Goal: Task Accomplishment & Management: Manage account settings

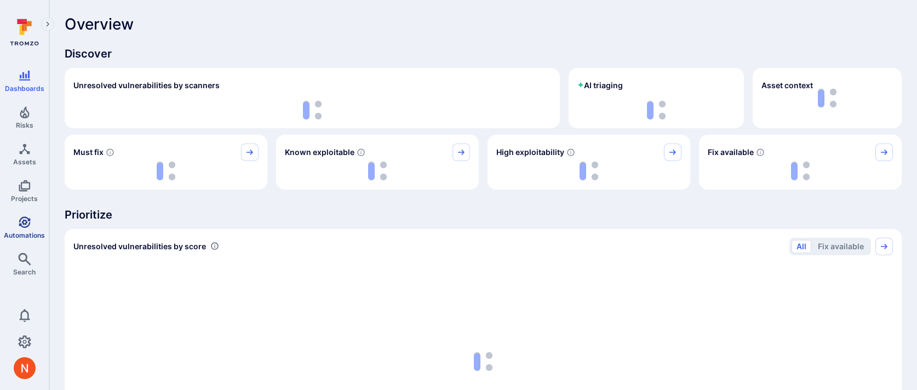
click at [16, 231] on span "Automations" at bounding box center [24, 235] width 41 height 8
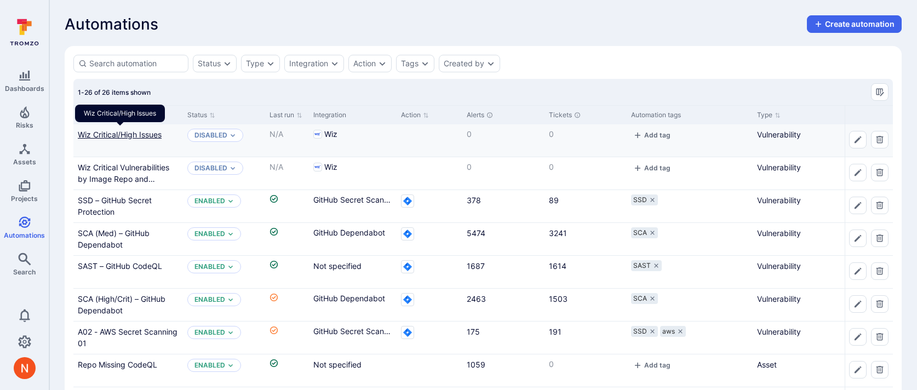
click at [113, 137] on link "Wiz Critical/High Issues" at bounding box center [120, 134] width 84 height 9
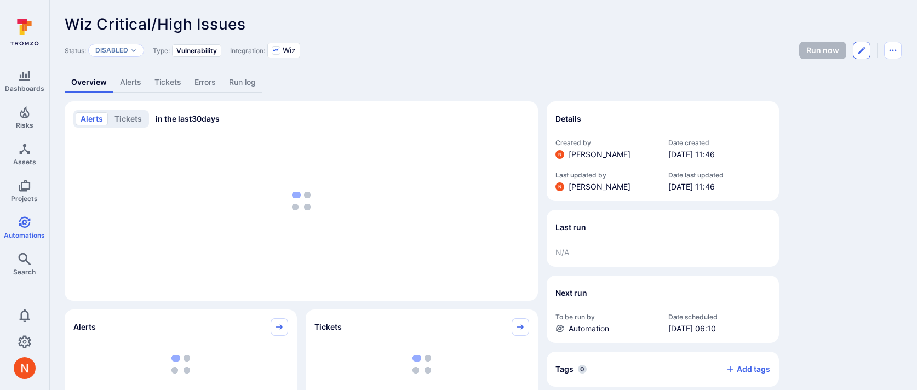
click at [859, 52] on icon "Edit automation" at bounding box center [861, 50] width 7 height 7
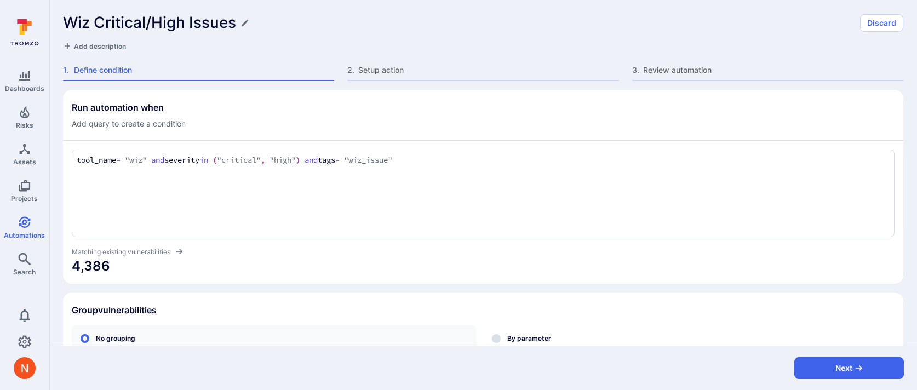
click at [307, 279] on section "Run automation when Add query to create a condition tool_name = "wiz" and sever…" at bounding box center [483, 187] width 840 height 194
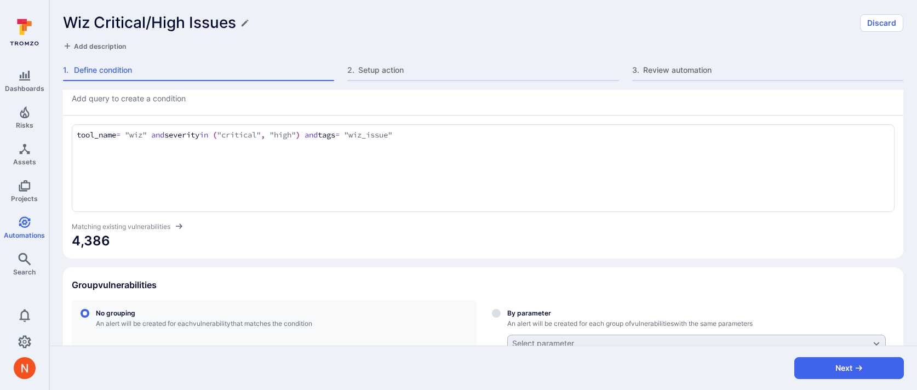
scroll to position [116, 0]
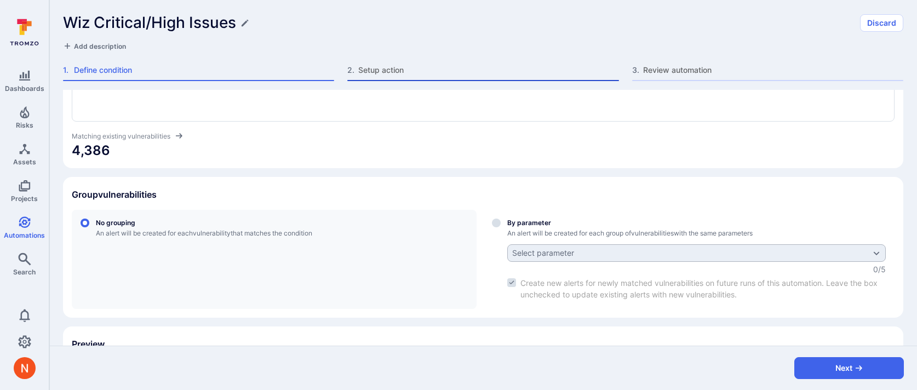
click at [396, 76] on div "2 . Setup action" at bounding box center [482, 73] width 271 height 16
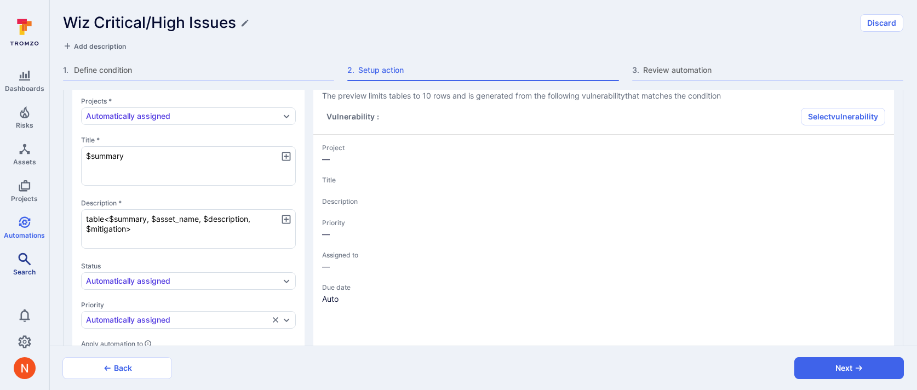
type textarea "x"
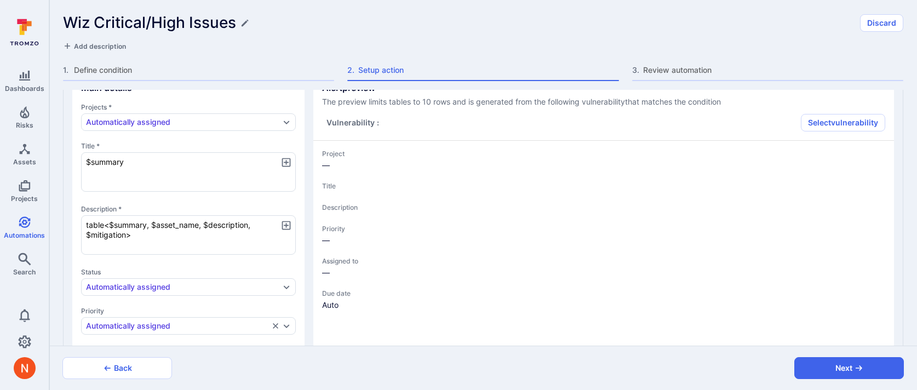
scroll to position [47, 0]
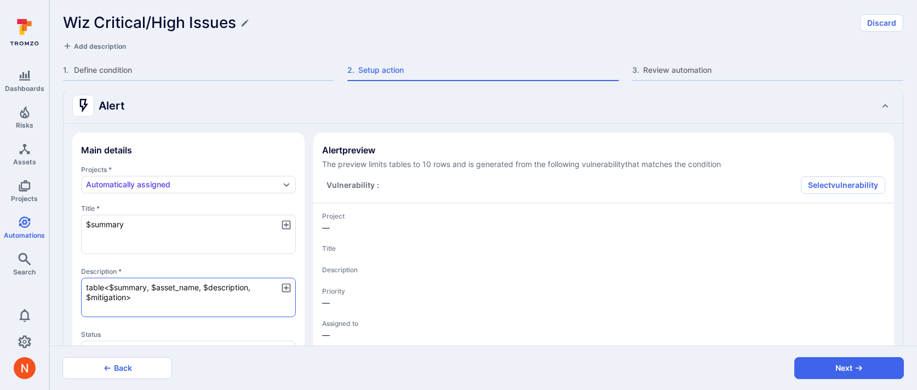
click at [126, 298] on textarea "table<$summary, $asset_name, $description, $mitigation>" at bounding box center [188, 297] width 215 height 39
type textarea "x"
type textarea "table<$summary, $asset_name, $description, $mitigation,>"
type textarea "x"
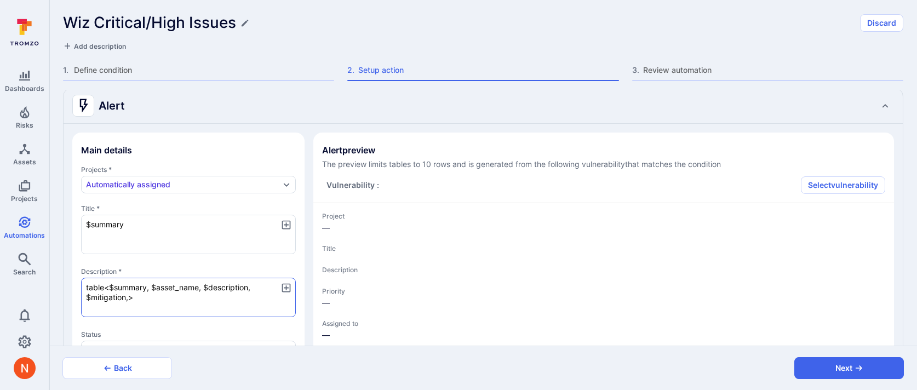
type textarea "table<$summary, $asset_name, $description, $mitigation, >"
type textarea "x"
type textarea "table<$summary, $asset_name, $description, $mitigation, $>"
type textarea "x"
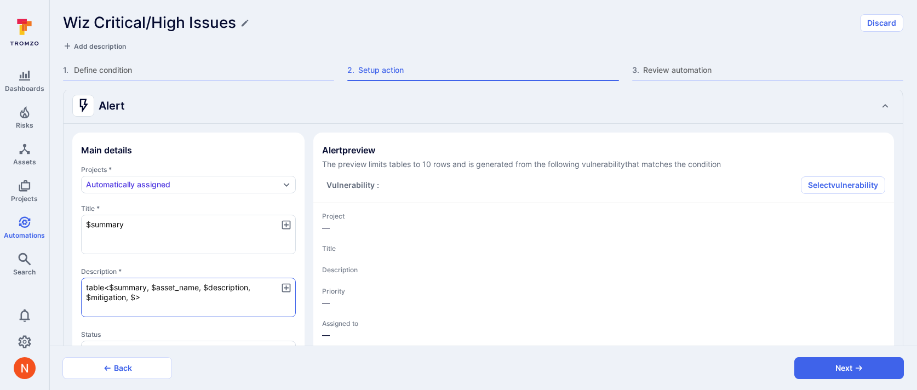
type textarea "x"
type textarea "table<$summary, $asset_name, $description, $mitigation, $w>"
type textarea "x"
type textarea "table<$summary, $asset_name, $description, $mitigation, $wi>"
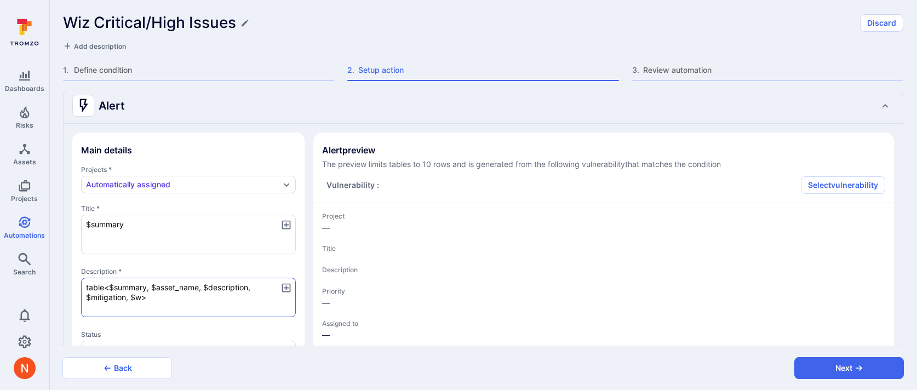
type textarea "x"
type textarea "table<$summary, $asset_name, $description, $mitigation, $wiz>"
type textarea "x"
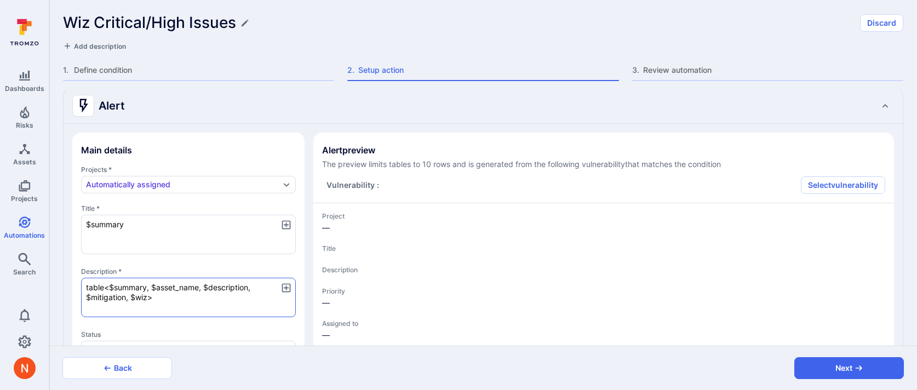
type textarea "table<$summary, $asset_name, $description, $mitigation, $wiz_>"
type textarea "x"
type textarea "table<$summary, $asset_name, $description, $mitigation, $wiz_a>"
type textarea "x"
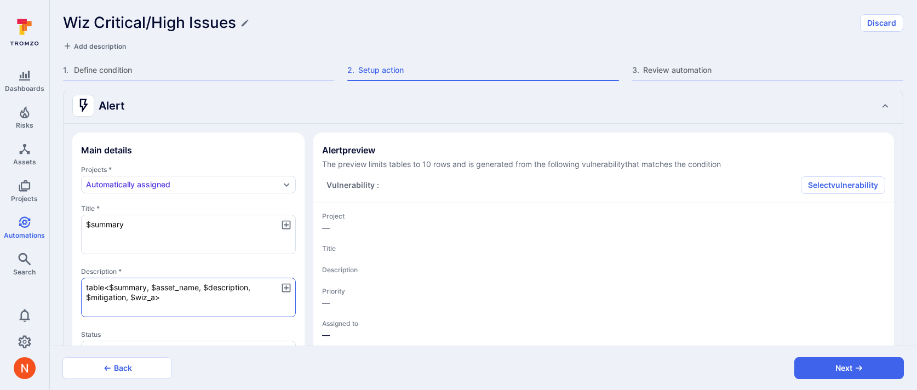
type textarea "x"
type textarea "table<$summary, $asset_name, $description, $mitigation, $wiz_as>"
type textarea "x"
type textarea "table<$summary, $asset_name, $description, $mitigation, $wiz_ass>"
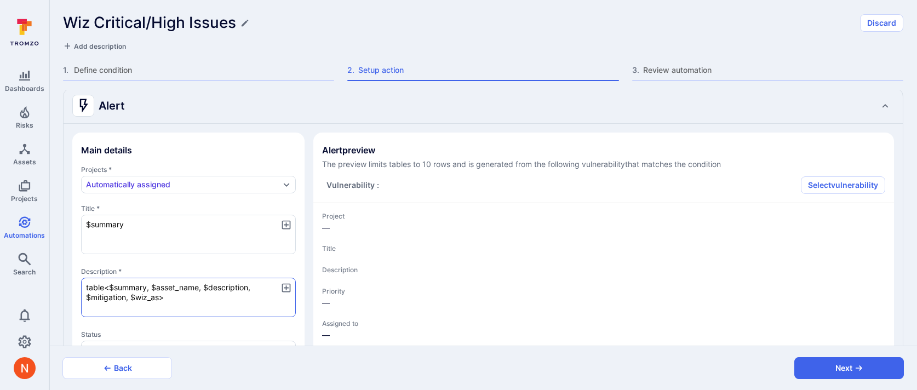
type textarea "x"
type textarea "table<$summary, $asset_name, $description, $mitigation, $wiz_asse>"
type textarea "x"
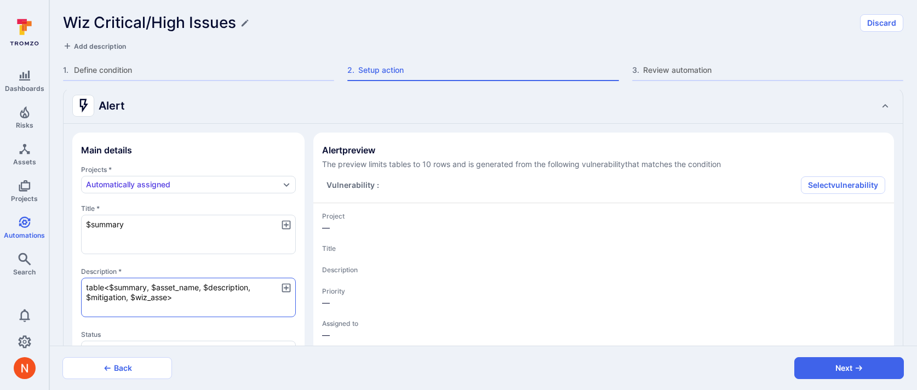
type textarea "table<$summary, $asset_name, $description, $mitigation, $wiz_asset>"
type textarea "x"
type textarea "table<$summary, $asset_name, $description, $mitigation, $wiz_asset_>"
type textarea "x"
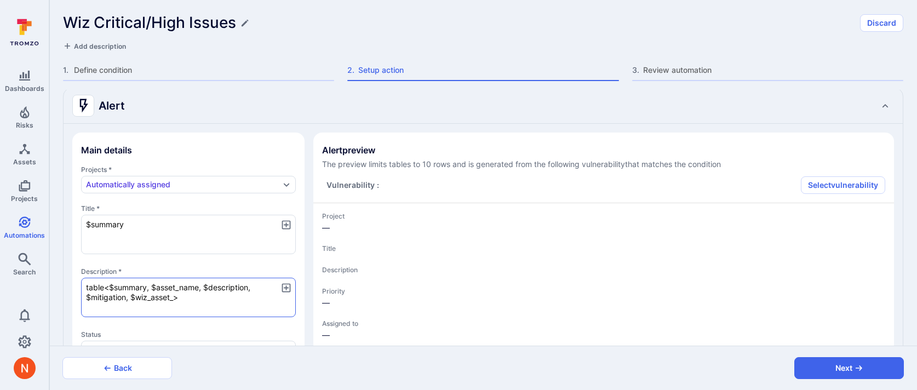
type textarea "table<$summary, $asset_name, $description, $mitigation, $wiz_asset_>"
drag, startPoint x: 175, startPoint y: 295, endPoint x: 130, endPoint y: 294, distance: 45.5
click at [130, 294] on textarea "table<$summary, $asset_name, $description, $mitigation, $wiz_asset_>" at bounding box center [188, 297] width 215 height 39
paste textarea "cloud_platform,$wiz_asset_subscription_external_id,$wiz_asset_region"
type textarea "x"
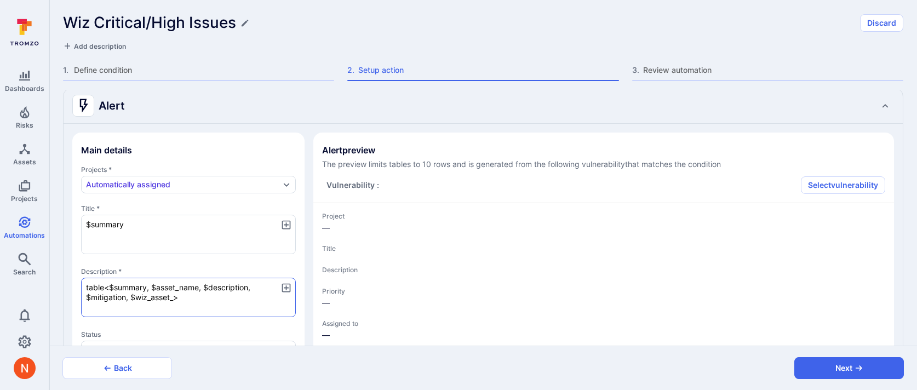
type textarea "table<$summary, $asset_name, $description, $mitigation, $wiz_asset_cloud_platfo…"
type textarea "x"
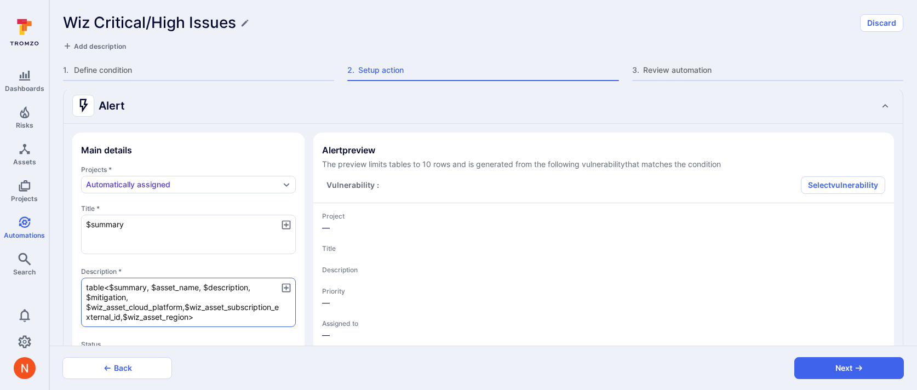
click at [167, 297] on textarea "table<$summary, $asset_name, $description, $mitigation, $wiz_asset_cloud_platfo…" at bounding box center [188, 302] width 215 height 49
type textarea "x"
type textarea "table<$summary, $asset_name, $description, $mitigation, wiz_asset_cloud_platfor…"
type textarea "x"
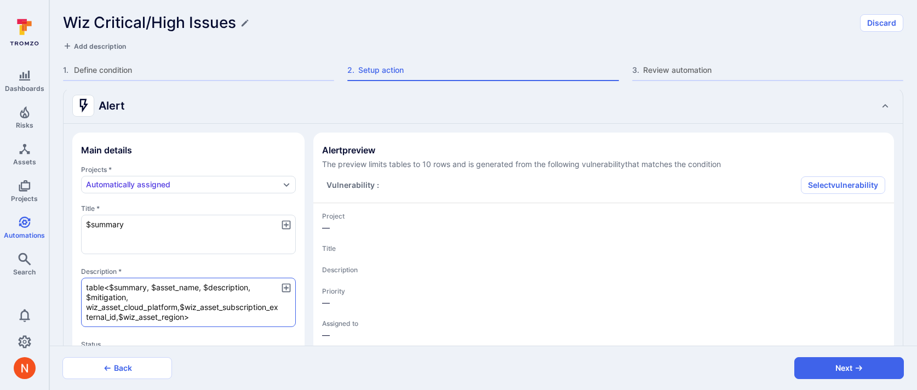
type textarea "table<$summary, $asset_name, $description, $mitigation,wiz_asset_cloud_platform…"
type textarea "x"
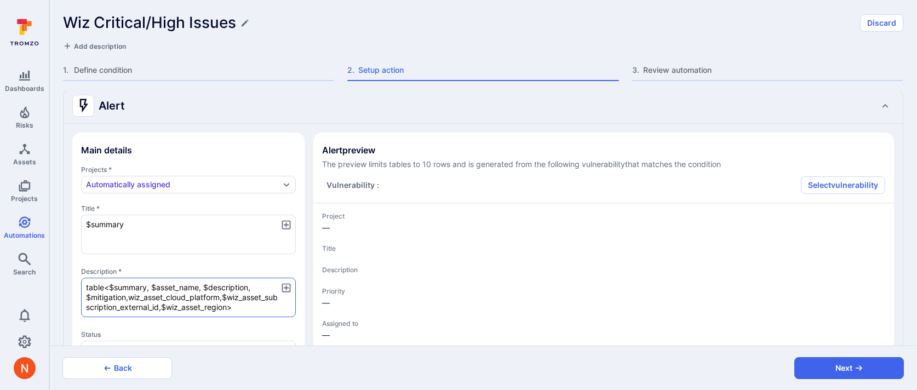
type textarea "x"
type textarea "table<$summary, $asset_name, $description, $mitigation, wiz_asset_cloud_platfor…"
type textarea "x"
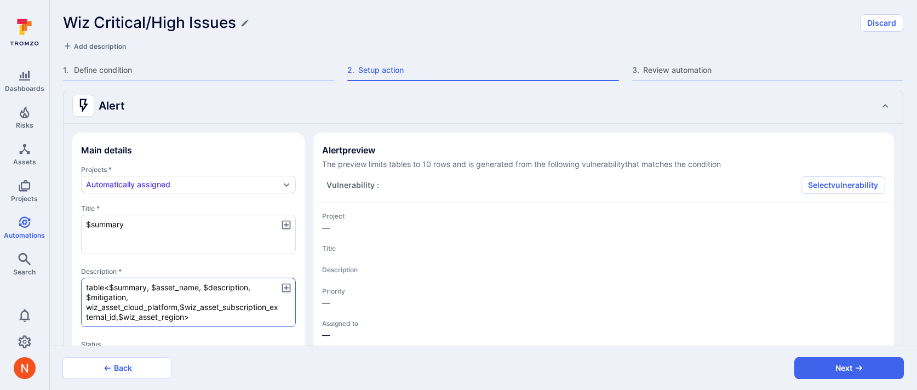
type textarea "x"
type textarea "table<$summary, $asset_name, $description, $mitigation, $wiz_asset_cloud_platfo…"
type textarea "x"
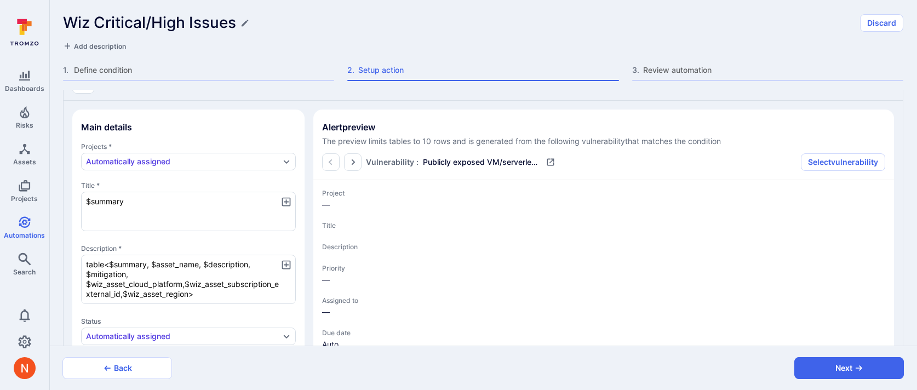
scroll to position [94, 0]
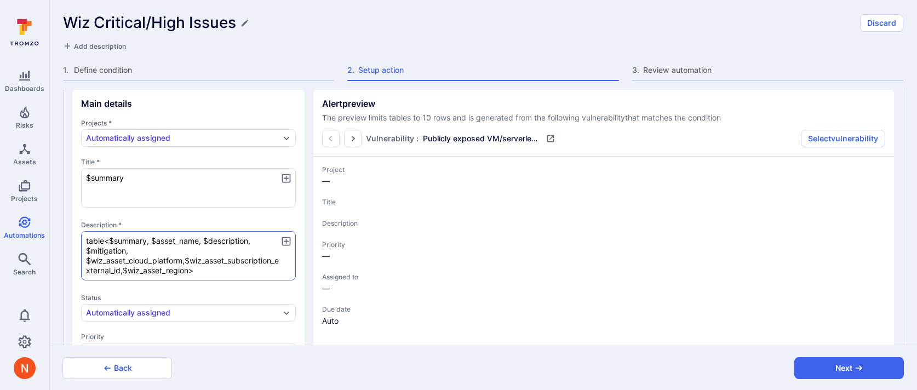
click at [187, 259] on textarea "table<$summary, $asset_name, $description, $mitigation, $wiz_asset_cloud_platfo…" at bounding box center [188, 255] width 215 height 49
type textarea "x"
type textarea "table<$summary, $asset_name, $description, $mitigation, $wiz_asset_cloud_platfo…"
type textarea "x"
click at [221, 256] on textarea "table<$summary, $asset_name, $description, $mitigation, $wiz_asset_cloud_platfo…" at bounding box center [188, 255] width 215 height 49
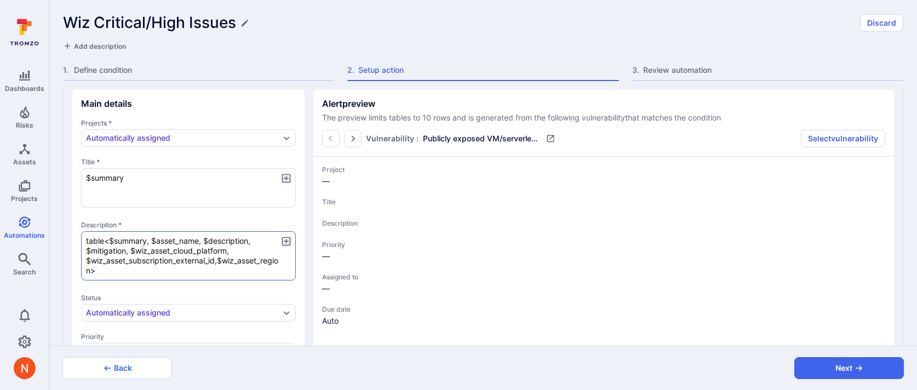
type textarea "x"
type textarea "table<$summary, $asset_name, $description, $mitigation, $wiz_asset_cloud_platfo…"
type textarea "x"
type textarea "table<$summary, $asset_name, $description, $mitigation, $wiz_asset_cloud_platfo…"
click at [241, 294] on span "Status" at bounding box center [188, 298] width 215 height 8
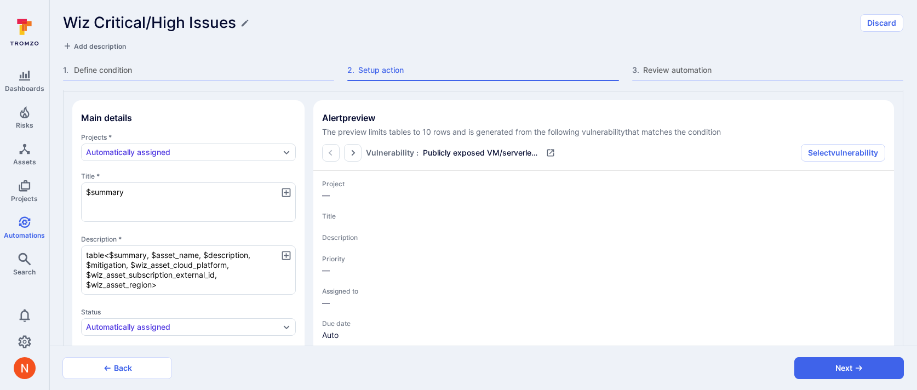
scroll to position [79, 0]
type textarea "x"
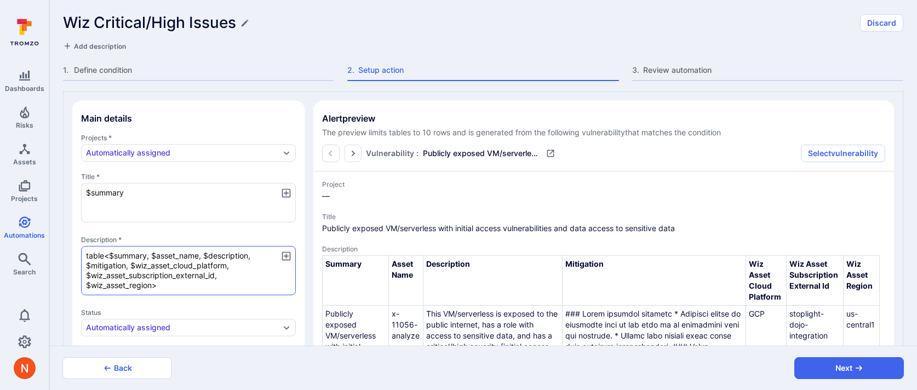
drag, startPoint x: 152, startPoint y: 254, endPoint x: 83, endPoint y: 248, distance: 69.8
click at [82, 248] on textarea "table<$summary, $asset_name, $description, $mitigation, $wiz_asset_cloud_platfo…" at bounding box center [188, 270] width 215 height 49
type textarea "x"
type textarea "table<$summary,$asset_name, $description, $mitigation, $wiz_asset_cloud_platfor…"
type textarea "x"
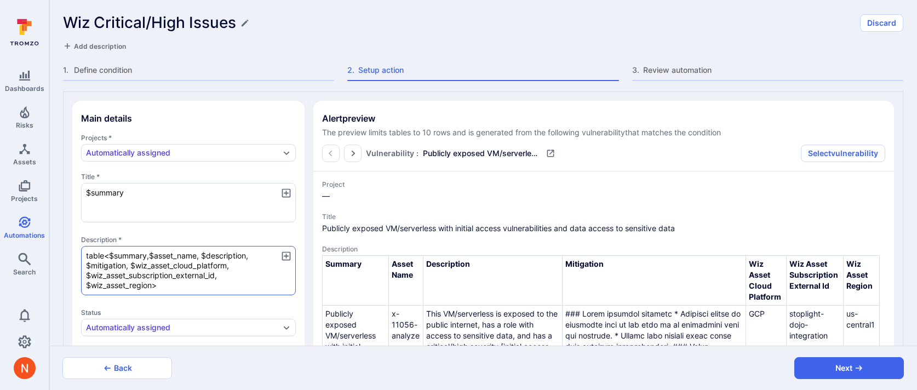
type textarea "x"
type textarea "table<$summary$asset_name, $description, $mitigation, $wiz_asset_cloud_platform…"
type textarea "x"
type textarea "table<$[PERSON_NAME]$asset_name, $description, $mitigation, $wiz_asset_cloud_pl…"
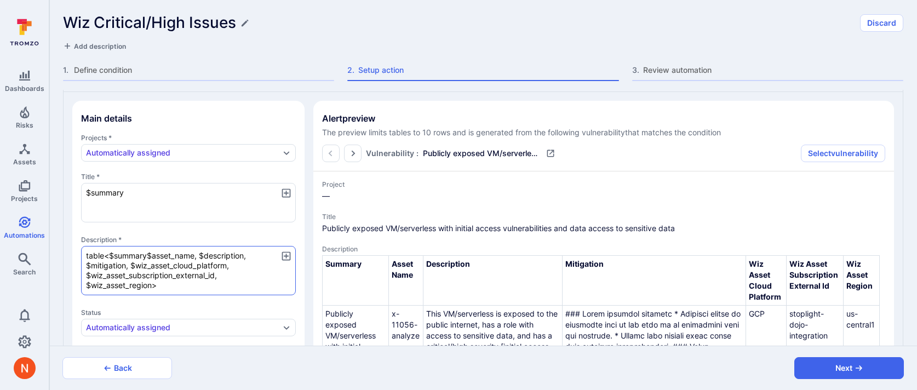
type textarea "x"
type textarea "table<$summa$asset_name, $description, $mitigation, $wiz_asset_cloud_platform, …"
type textarea "x"
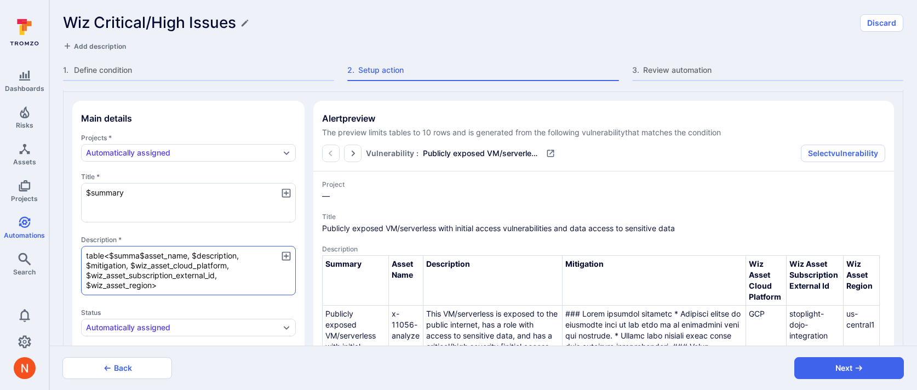
type textarea "table<$summ$asset_name, $description, $mitigation, $wiz_asset_cloud_platform, $…"
type textarea "x"
type textarea "table<$sum$asset_name, $description, $mitigation, $wiz_asset_cloud_platform, $w…"
type textarea "x"
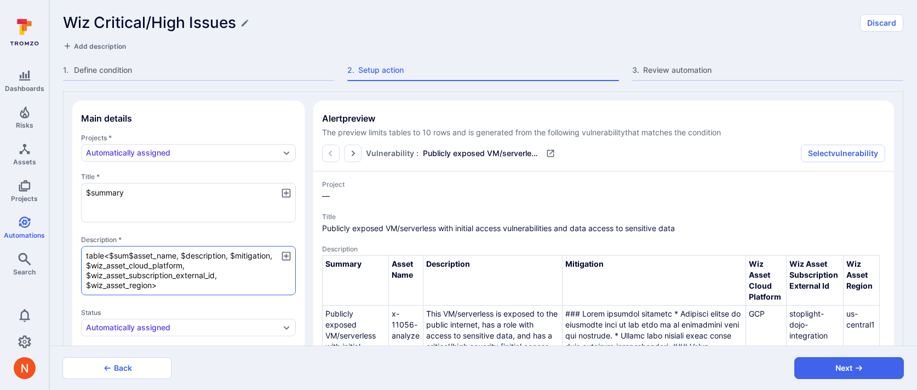
type textarea "x"
type textarea "table<$su$asset_name, $description, $mitigation, $wiz_asset_cloud_platform, $wi…"
type textarea "x"
type textarea "table<$s$asset_name, $description, $mitigation, $wiz_asset_cloud_platform, $wiz…"
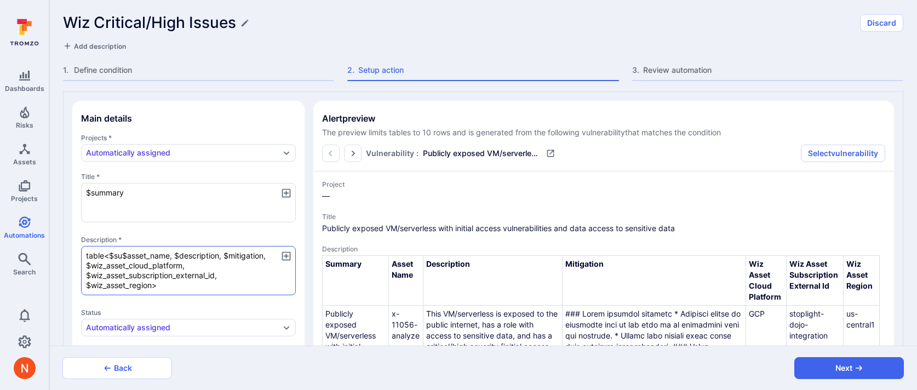
type textarea "x"
type textarea "table<$$asset_name, $description, $mitigation, $wiz_asset_cloud_platform, $wiz_…"
type textarea "x"
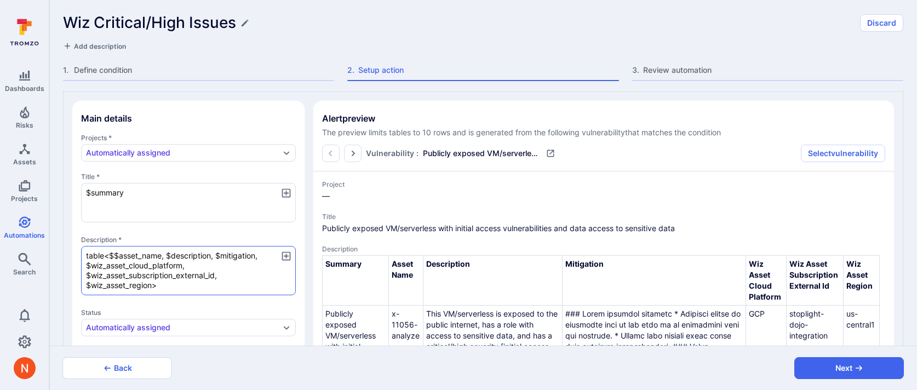
type textarea "table<$asset_name, $description, $mitigation, $wiz_asset_cloud_platform, $wiz_a…"
type textarea "x"
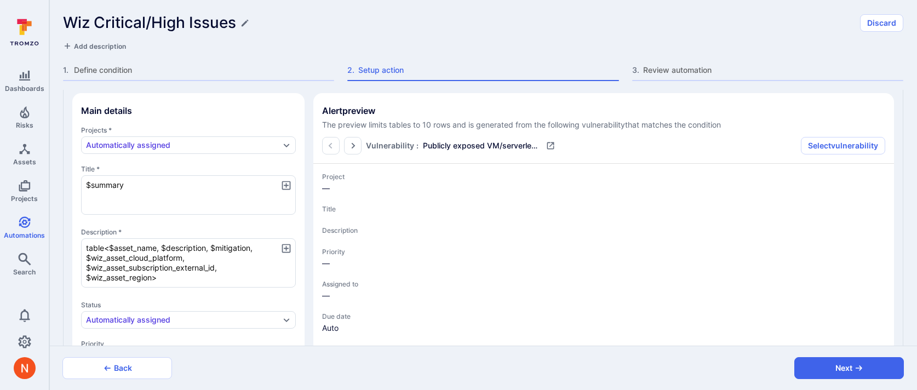
scroll to position [85, 0]
type textarea "x"
click at [160, 248] on textarea "table<$asset_name, $description, $mitigation, $wiz_asset_cloud_platform, $wiz_a…" at bounding box center [188, 264] width 215 height 49
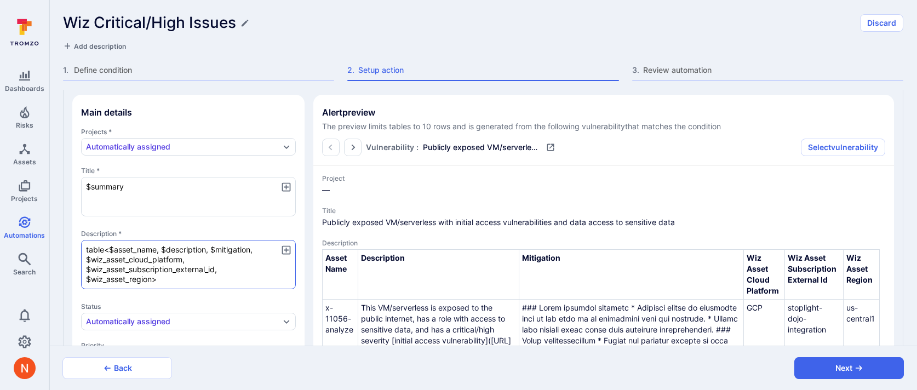
type textarea "x"
type textarea "table<$asset_name, $$description, $mitigation, $wiz_asset_cloud_platform, $wiz_…"
type textarea "x"
type textarea "table<$asset_name, $s$description, $mitigation, $wiz_asset_cloud_platform, $wiz…"
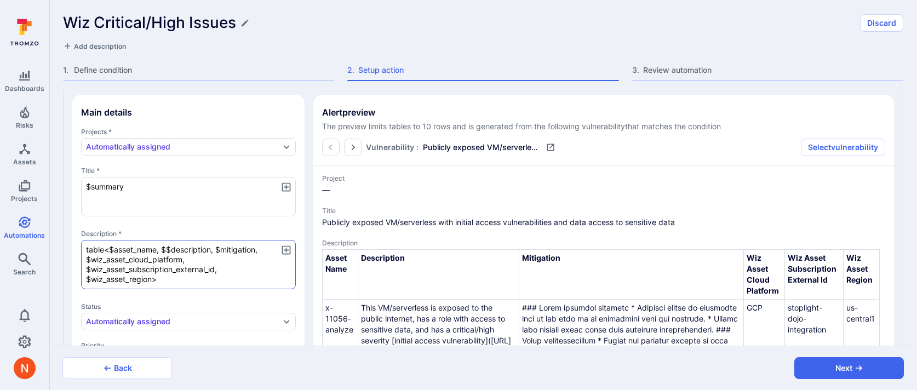
type textarea "x"
type textarea "table<$asset_name, $se$description, $mitigation, $wiz_asset_cloud_platform, $wi…"
type textarea "x"
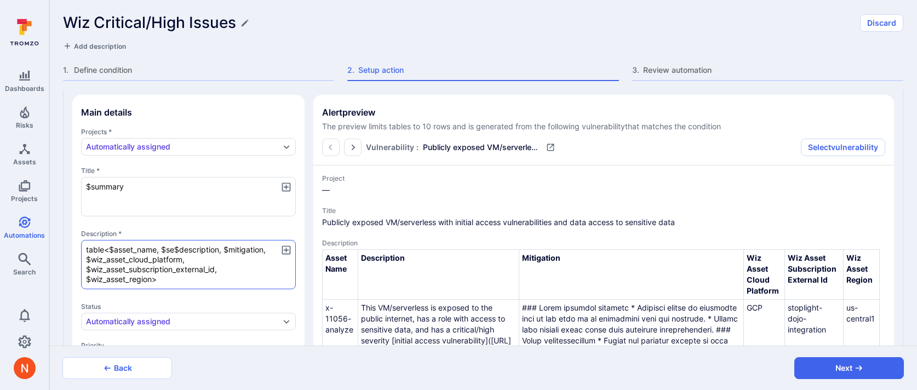
type textarea "table<$asset_name, $sev$description, $mitigation, $wiz_asset_cloud_platform, $w…"
type textarea "x"
type textarea "table<$asset_name, $seve$description, $mitigation, $wiz_asset_cloud_platform, $…"
type textarea "x"
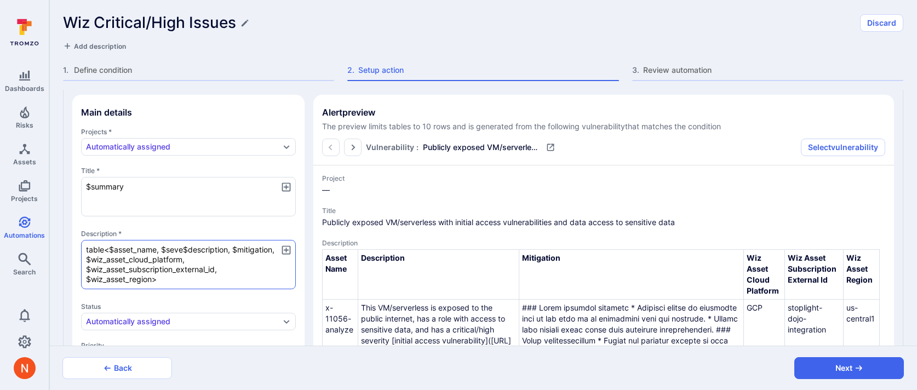
type textarea "x"
type textarea "table<$asset_name, $sever$description, $mitigation, $wiz_asset_cloud_platform, …"
type textarea "x"
type textarea "table<$asset_name, $severi$description, $mitigation, $wiz_asset_cloud_platform,…"
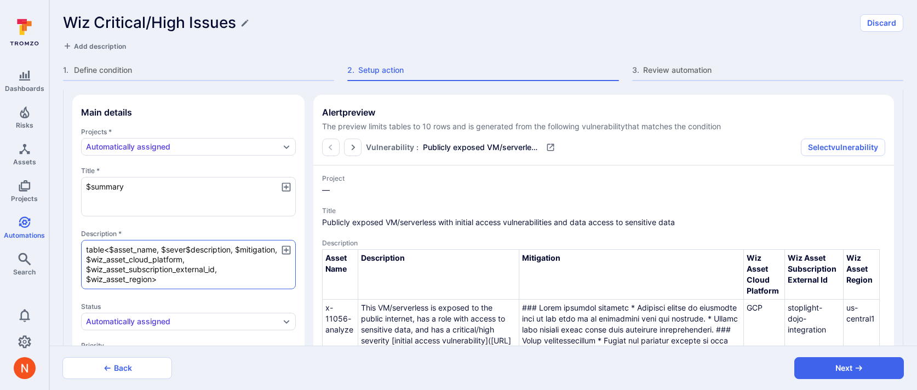
type textarea "x"
type textarea "table<$asset_name, $severit$description, $mitigation, $wiz_asset_cloud_platform…"
type textarea "x"
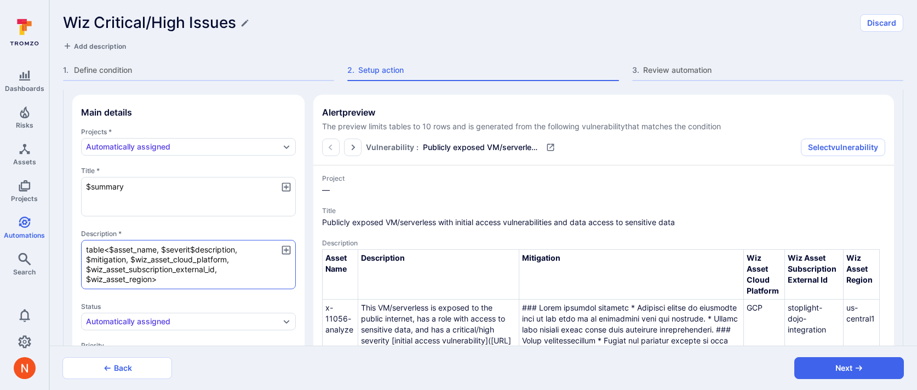
type textarea "table<$asset_name, $severity$description, $mitigation, $wiz_asset_cloud_platfor…"
type textarea "x"
type textarea "table<$asset_name, $severity,$description, $mitigation, $wiz_asset_cloud_platfo…"
type textarea "x"
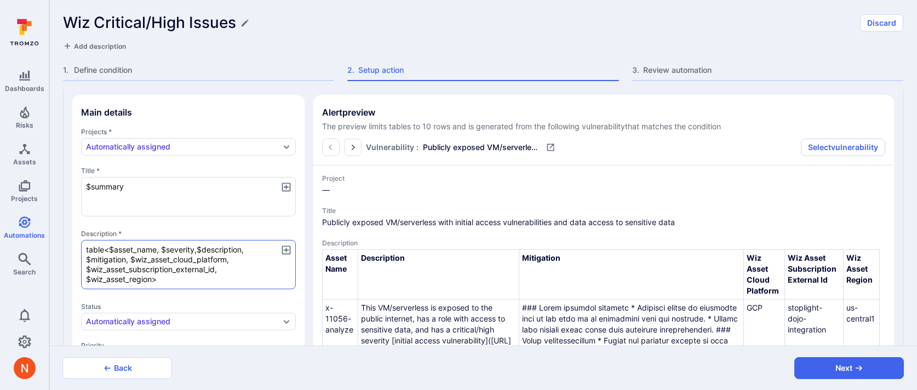
type textarea "x"
type textarea "table<$asset_name, $severity, $description, $mitigation, $wiz_asset_cloud_platf…"
type textarea "x"
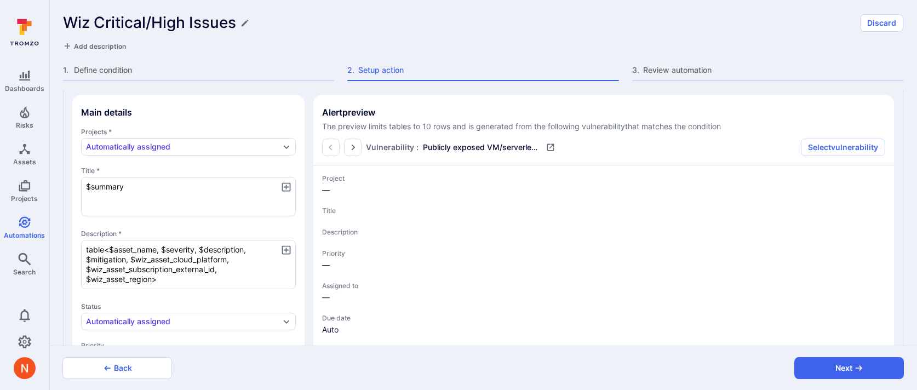
type textarea "x"
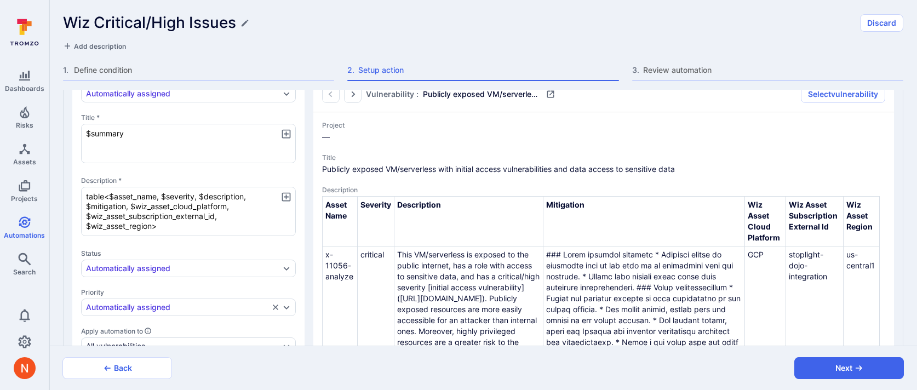
scroll to position [156, 0]
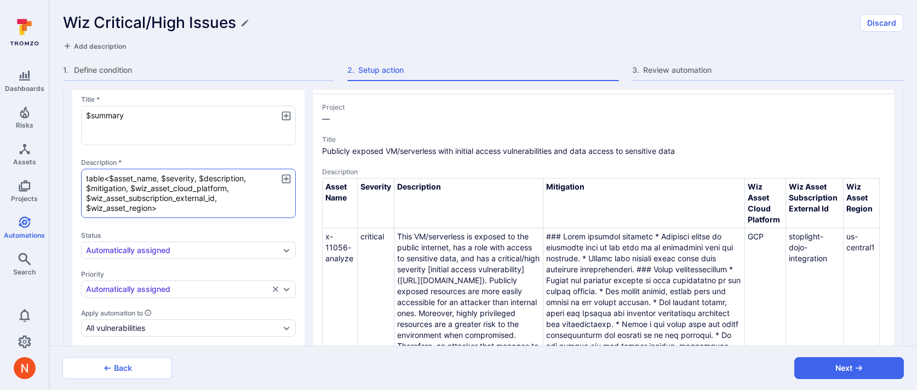
click at [153, 206] on textarea "table<$asset_name, $severity, $description, $mitigation, $wiz_asset_cloud_platf…" at bounding box center [188, 193] width 215 height 49
type textarea "x"
type textarea "table<$asset_name, $severity, $description, $mitigation, $wiz_asset_cloud_platf…"
type textarea "x"
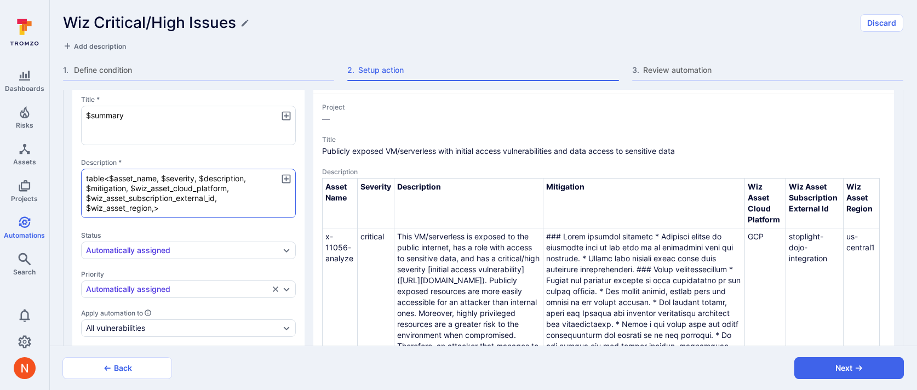
type textarea "table<$asset_name, $severity, $description, $mitigation, $wiz_asset_cloud_platf…"
type textarea "x"
type textarea "table<$asset_name, $severity, $description, $mitigation, $wiz_asset_cloud_platf…"
type textarea "x"
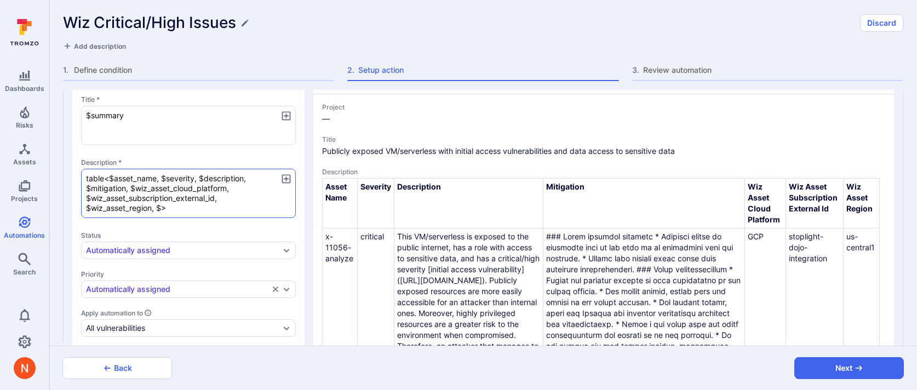
type textarea "x"
type textarea "table<$asset_name, $severity, $description, $mitigation, $wiz_asset_cloud_platf…"
type textarea "x"
type textarea "table<$asset_name, $severity, $description, $mitigation, $wiz_asset_cloud_platf…"
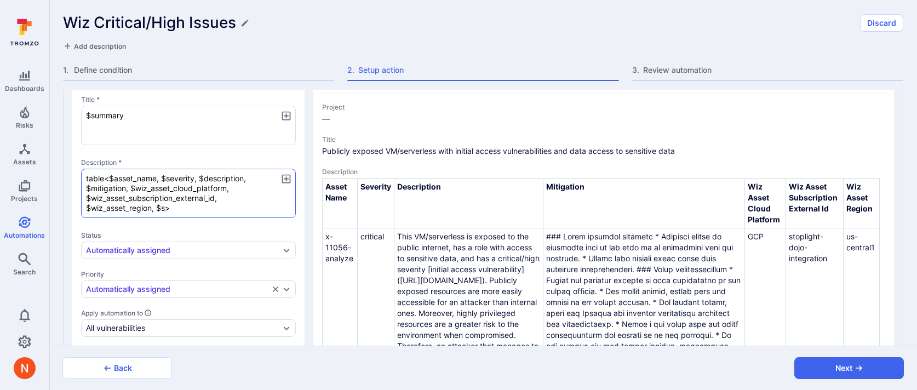
type textarea "x"
type textarea "table<$asset_name, $severity, $description, $mitigation, $wiz_asset_cloud_platf…"
type textarea "x"
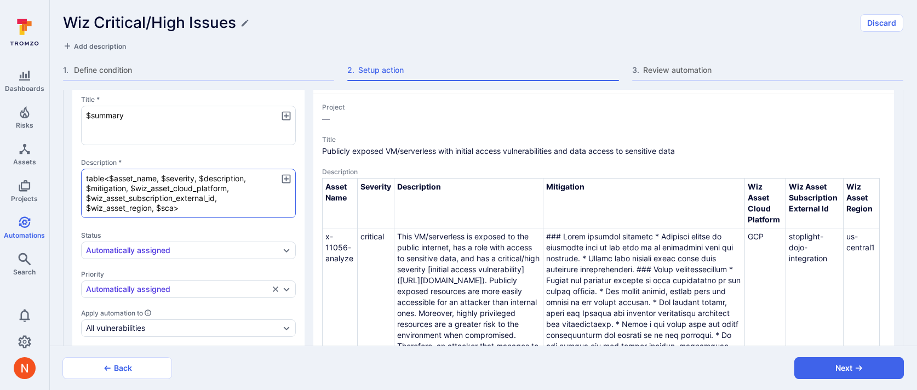
type textarea "table<$asset_name, $severity, $description, $mitigation, $wiz_asset_cloud_platf…"
type textarea "x"
type textarea "table<$asset_name, $severity, $description, $mitigation, $wiz_asset_cloud_platf…"
type textarea "x"
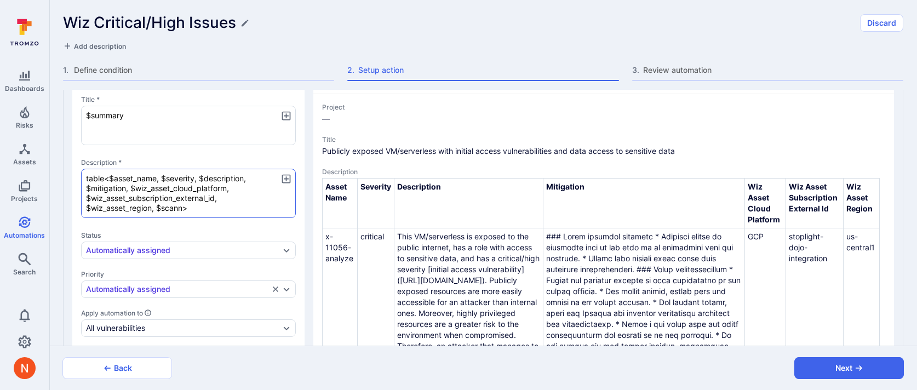
type textarea "x"
type textarea "table<$asset_name, $severity, $description, $mitigation, $wiz_asset_cloud_platf…"
type textarea "x"
type textarea "table<$asset_name, $severity, $description, $mitigation, $wiz_asset_cloud_platf…"
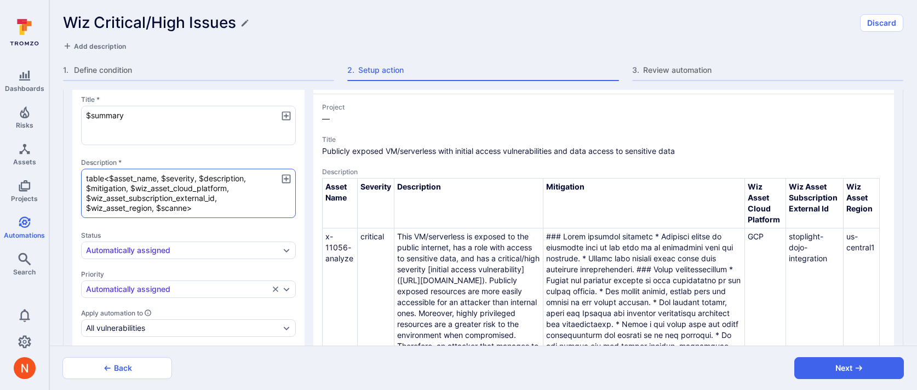
type textarea "x"
type textarea "table<$asset_name, $severity, $description, $mitigation, $wiz_asset_cloud_platf…"
type textarea "x"
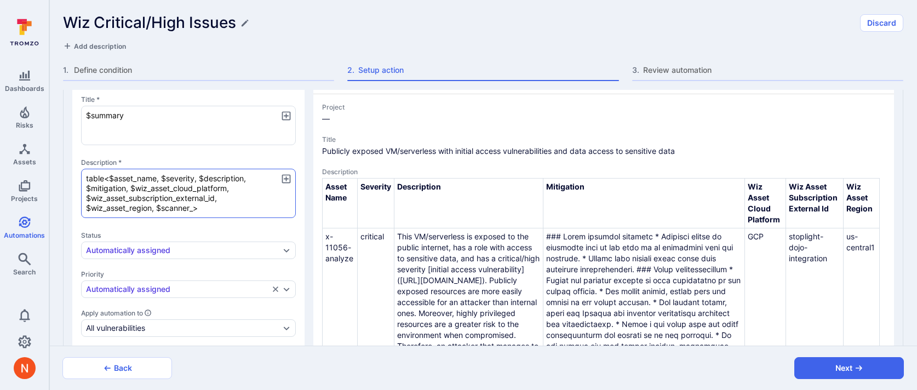
type textarea "table<$asset_name, $severity, $description, $mitigation, $wiz_asset_cloud_platf…"
type textarea "x"
type textarea "table<$asset_name, $severity, $description, $mitigation, $wiz_asset_cloud_platf…"
type textarea "x"
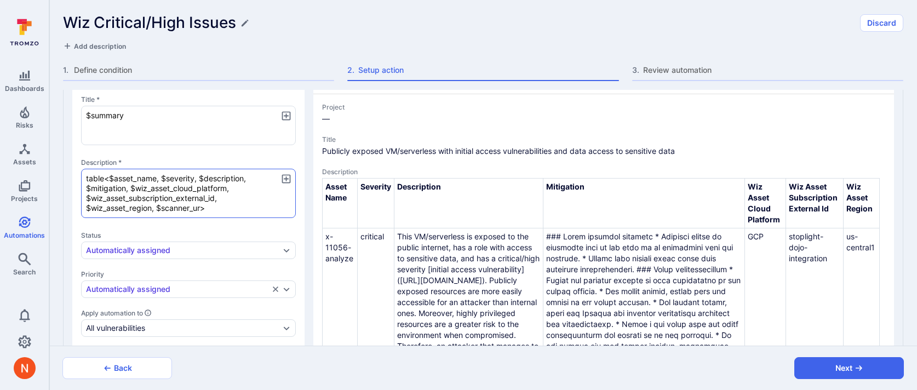
type textarea "x"
type textarea "table<$asset_name, $severity, $description, $mitigation, $wiz_asset_cloud_platf…"
type textarea "x"
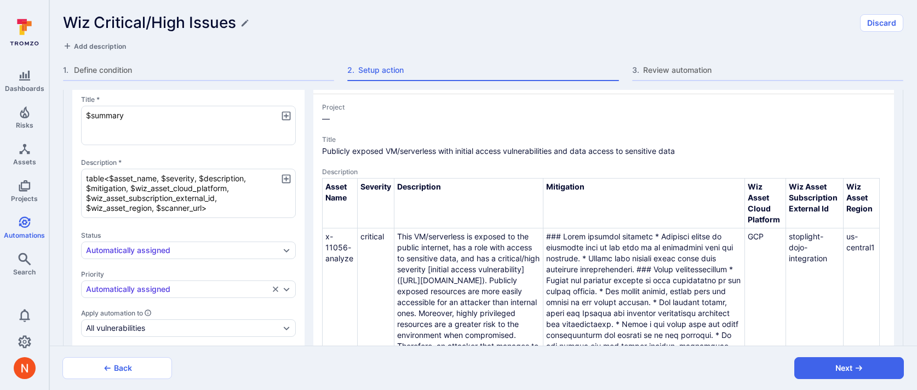
type textarea "table<$asset_name, $severity, $description, $mitigation, $wiz_asset_cloud_platf…"
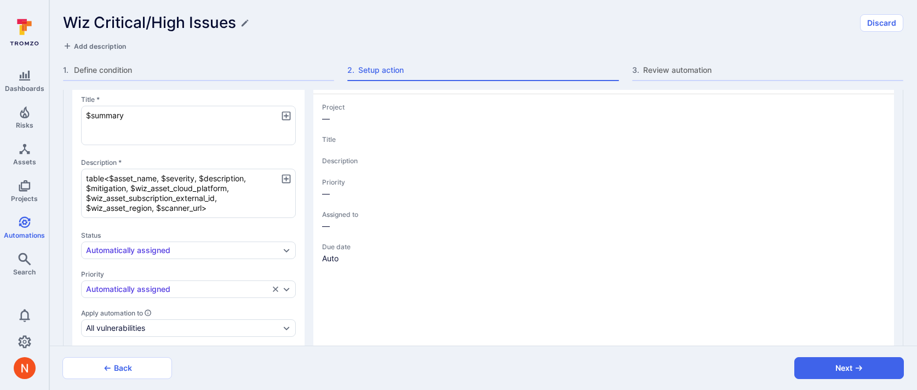
click at [318, 218] on section "Alert preview The preview limits tables to 10 rows and is generated from the fo…" at bounding box center [603, 333] width 580 height 618
type textarea "x"
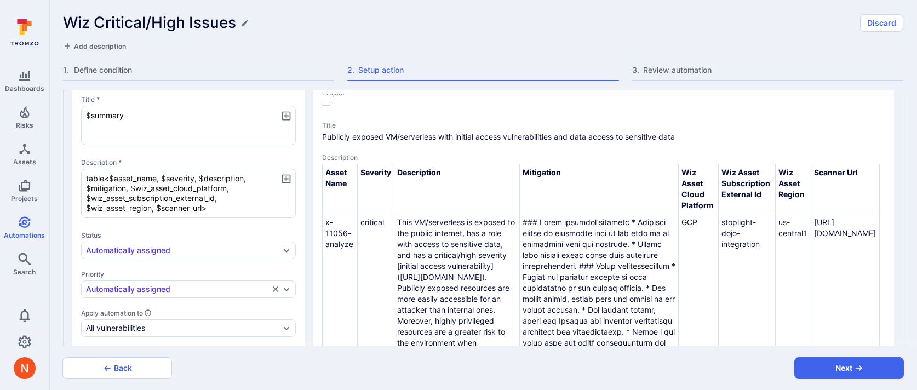
scroll to position [211, 0]
click at [809, 369] on button "Next" at bounding box center [849, 368] width 110 height 22
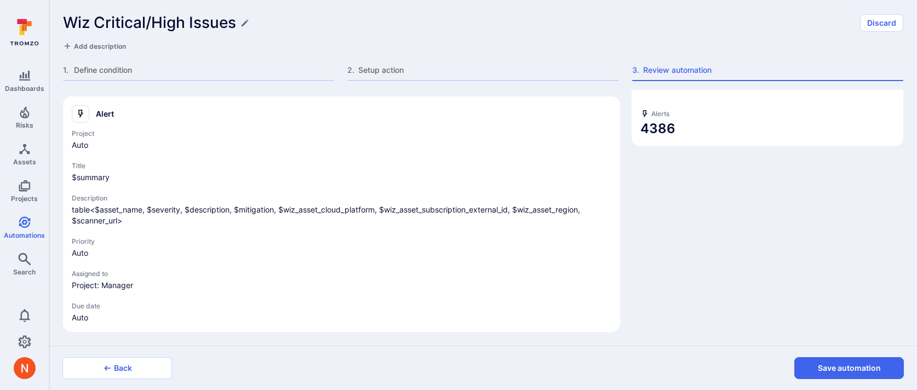
scroll to position [64, 0]
click at [809, 366] on button "Save automation" at bounding box center [849, 368] width 110 height 22
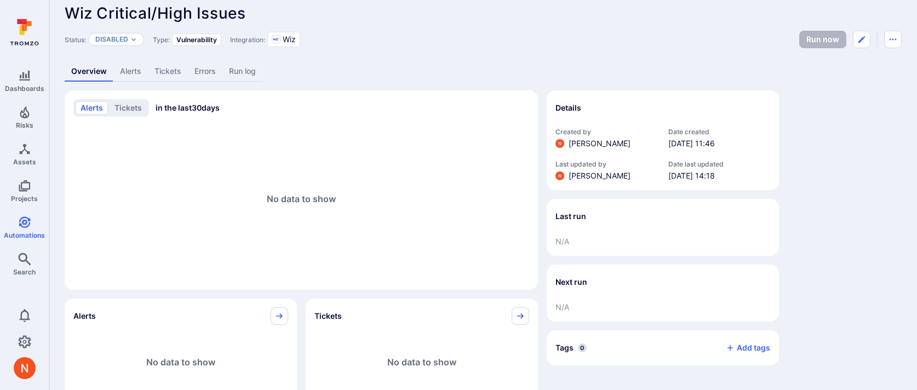
scroll to position [10, 0]
click at [867, 41] on button "Edit automation" at bounding box center [862, 41] width 18 height 18
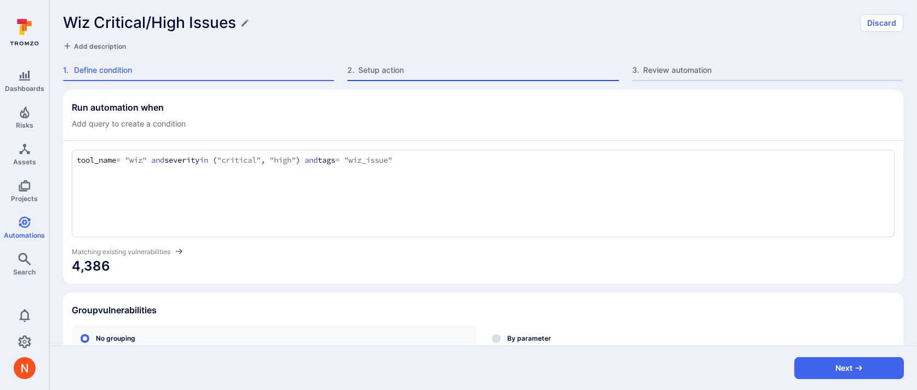
click at [399, 66] on span "Setup action" at bounding box center [488, 70] width 260 height 11
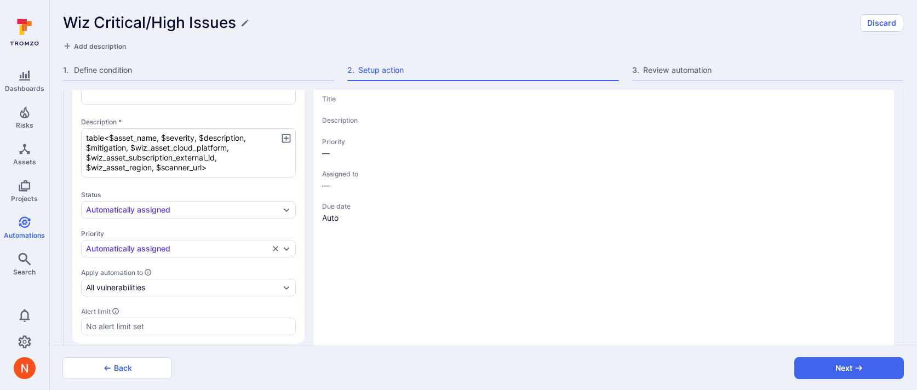
scroll to position [243, 0]
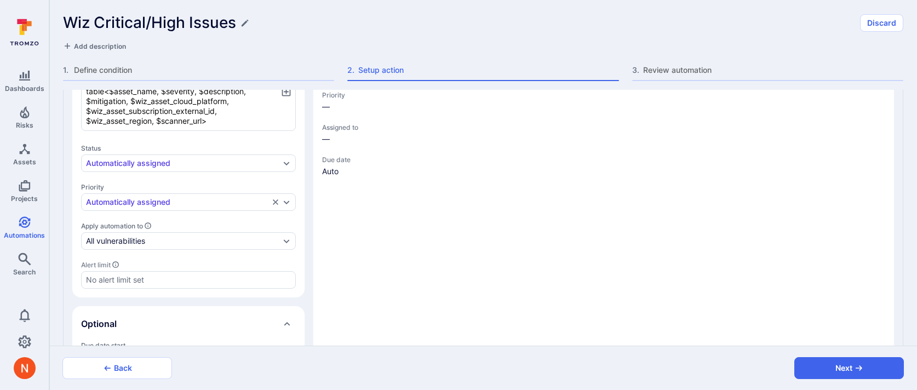
type textarea "x"
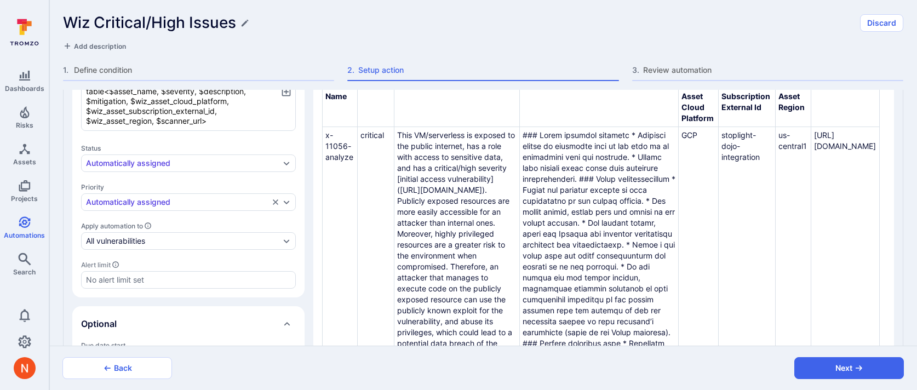
scroll to position [308, 0]
click at [165, 278] on input "Alert limit" at bounding box center [188, 279] width 205 height 11
type textarea "x"
type input "4"
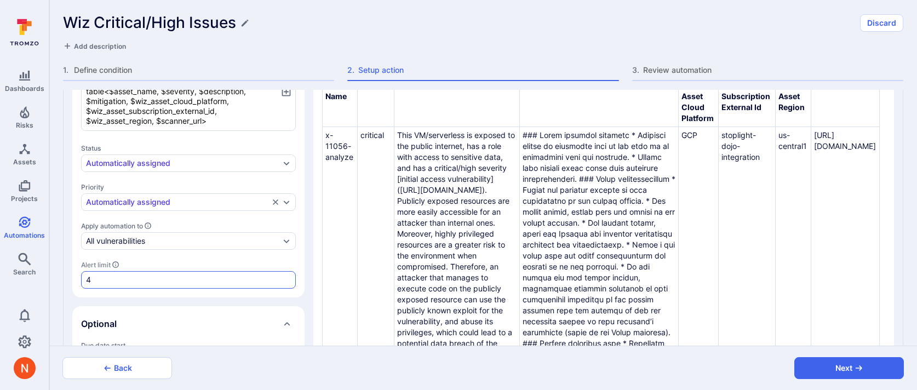
type textarea "x"
type input "5"
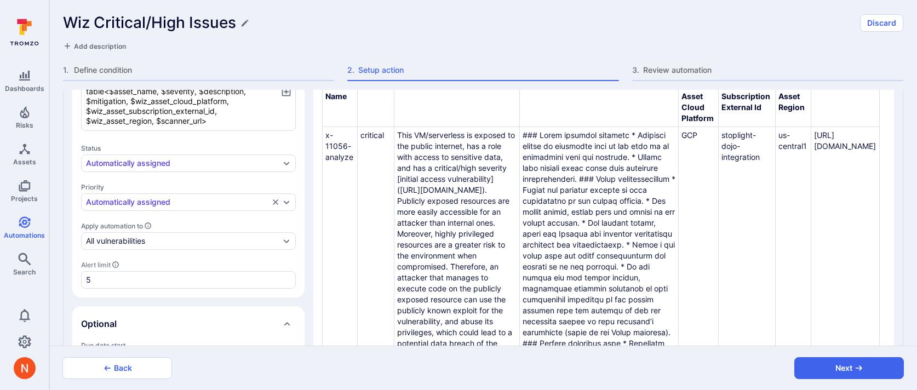
click at [313, 299] on section "Alert preview The preview limits tables to 10 rows and is generated from the fo…" at bounding box center [603, 245] width 580 height 618
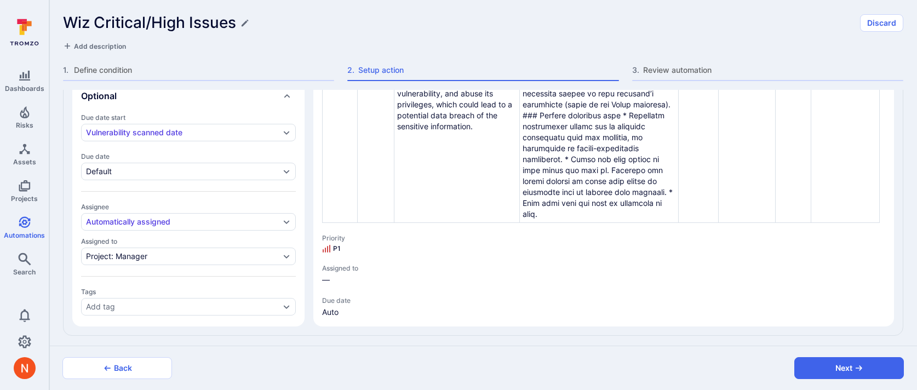
scroll to position [472, 0]
click at [803, 364] on button "Next" at bounding box center [849, 368] width 110 height 22
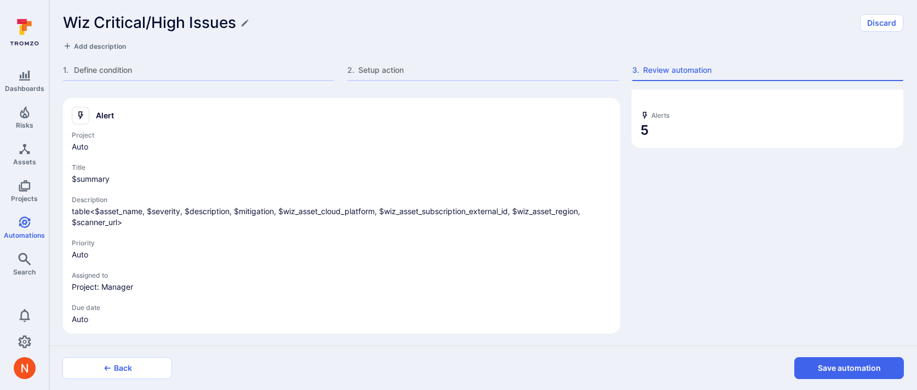
click at [803, 364] on button "Save automation" at bounding box center [849, 368] width 110 height 22
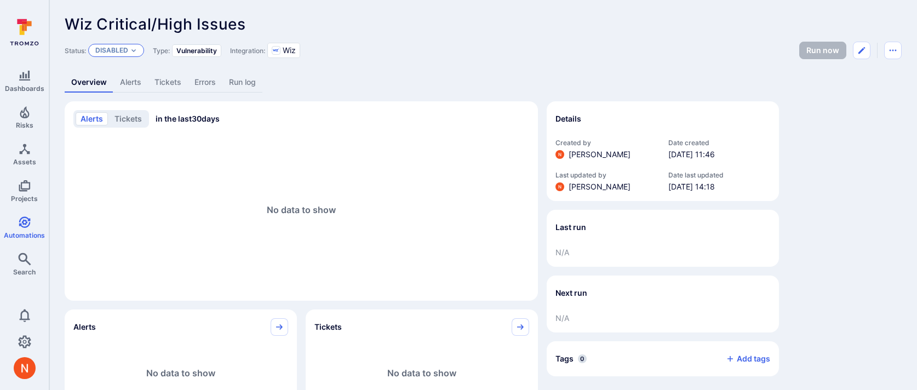
click at [110, 51] on p "Disabled" at bounding box center [111, 50] width 33 height 9
click at [118, 77] on span "Enabled" at bounding box center [114, 77] width 31 height 8
click at [237, 76] on link "Run log" at bounding box center [242, 82] width 40 height 20
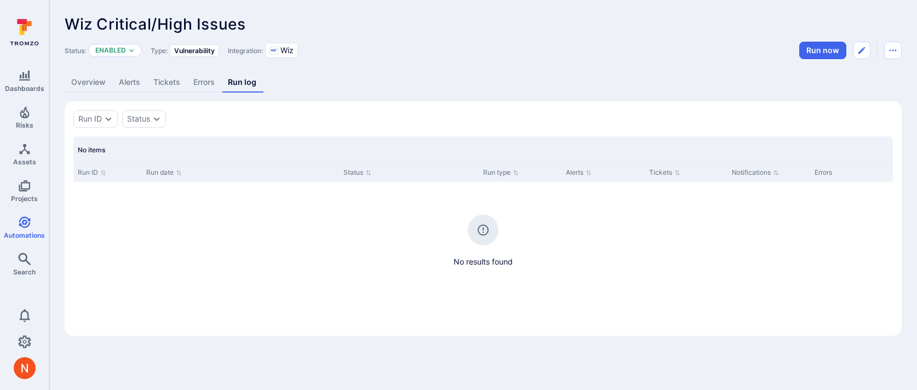
click at [89, 85] on link "Overview" at bounding box center [89, 82] width 48 height 20
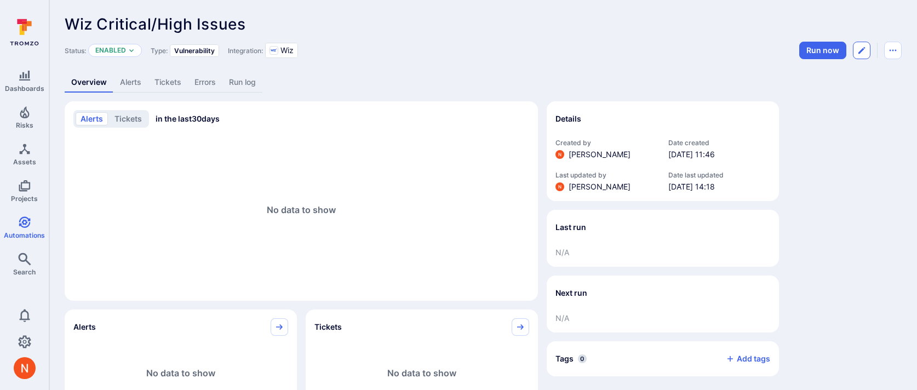
click at [864, 48] on icon "Edit automation" at bounding box center [861, 50] width 7 height 7
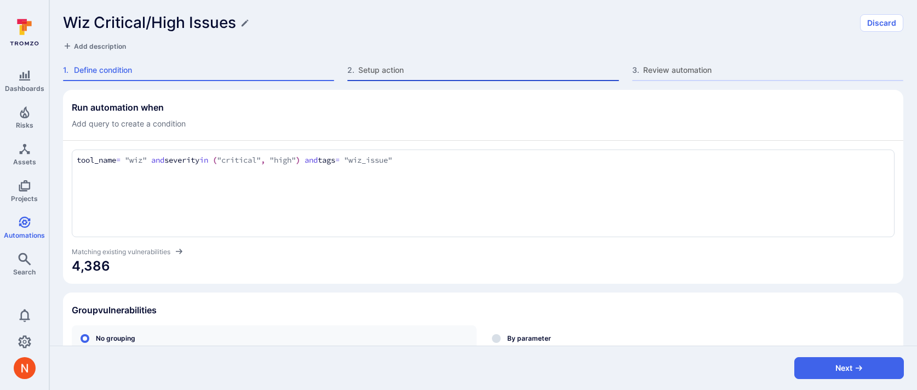
click at [371, 71] on span "Setup action" at bounding box center [488, 70] width 260 height 11
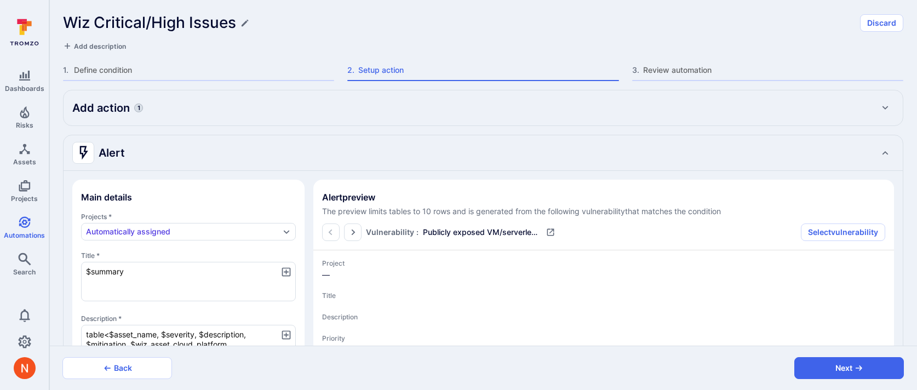
type textarea "x"
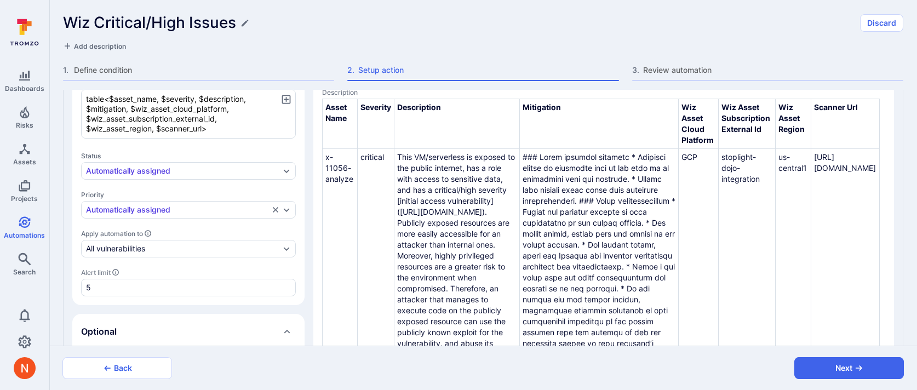
scroll to position [225, 0]
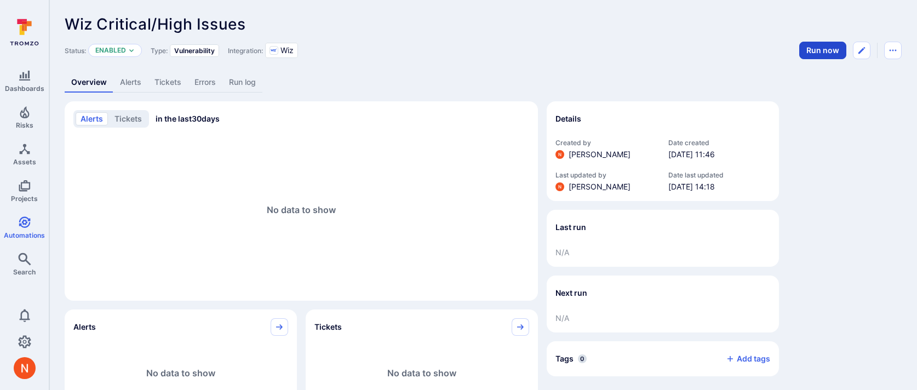
click at [827, 51] on button "Run now" at bounding box center [822, 51] width 47 height 18
click at [243, 81] on link "Run log" at bounding box center [242, 82] width 40 height 20
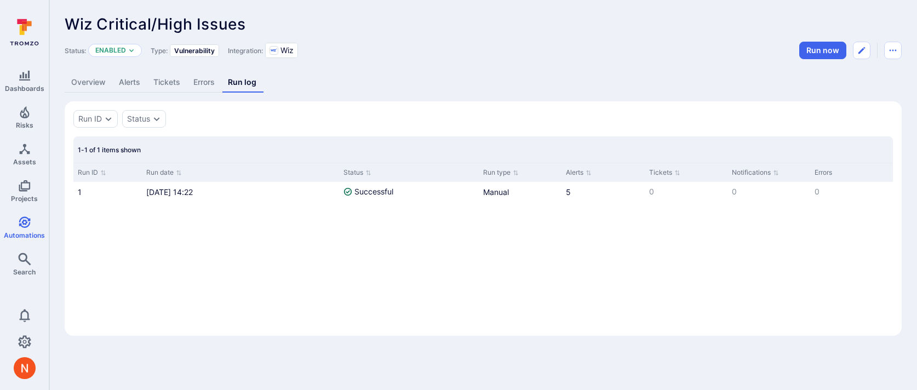
click at [135, 82] on link "Alerts" at bounding box center [129, 82] width 35 height 20
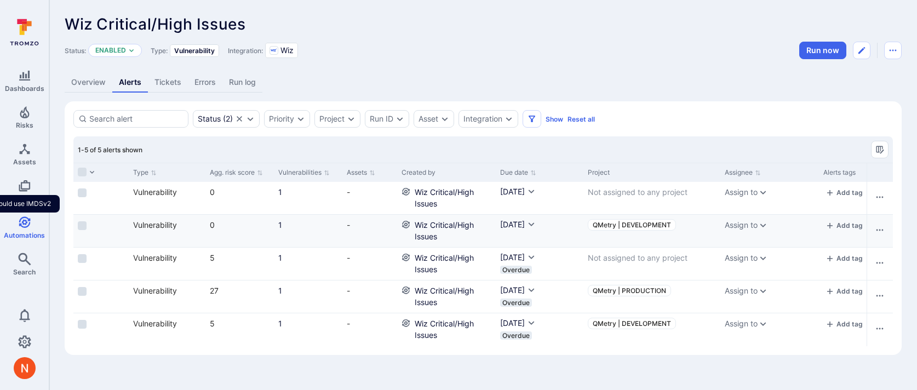
scroll to position [0, 392]
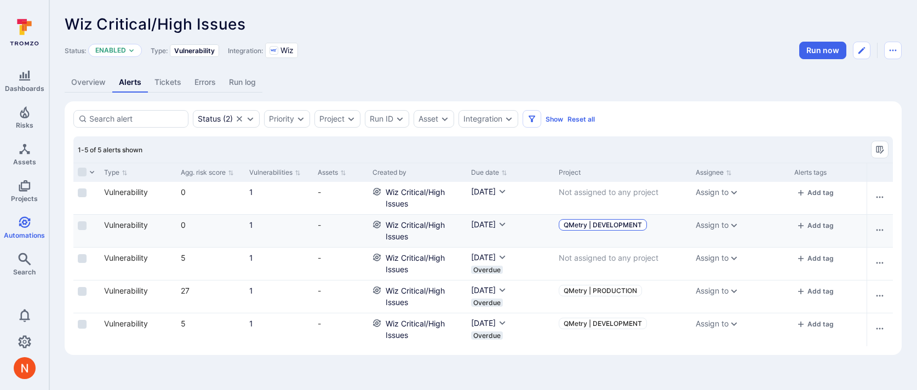
click at [603, 222] on span "QMetry | DEVELOPMENT" at bounding box center [603, 225] width 78 height 8
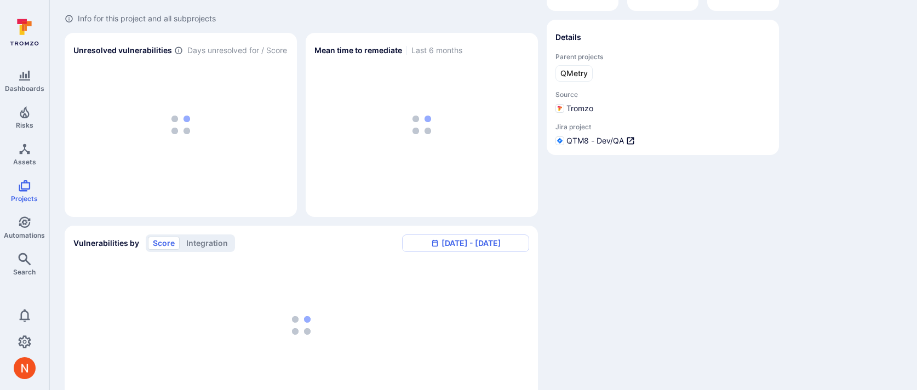
scroll to position [122, 0]
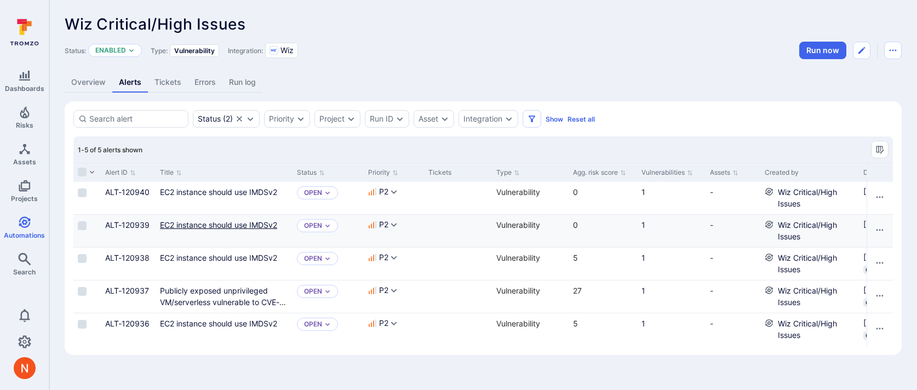
click at [177, 223] on link "EC2 instance should use IMDSv2" at bounding box center [218, 224] width 117 height 9
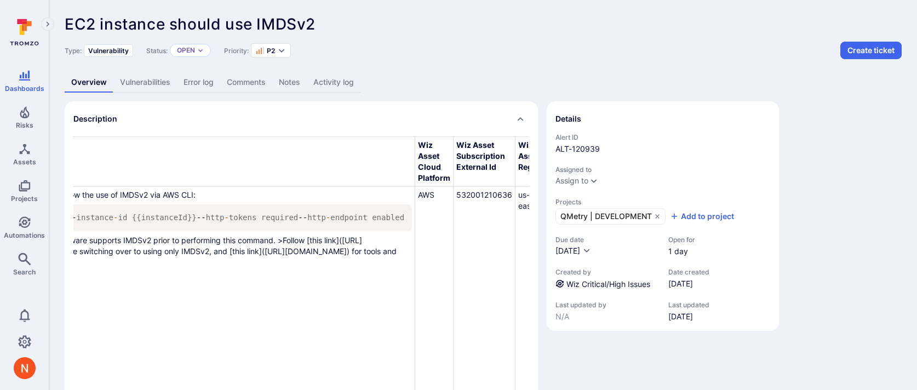
scroll to position [0, 421]
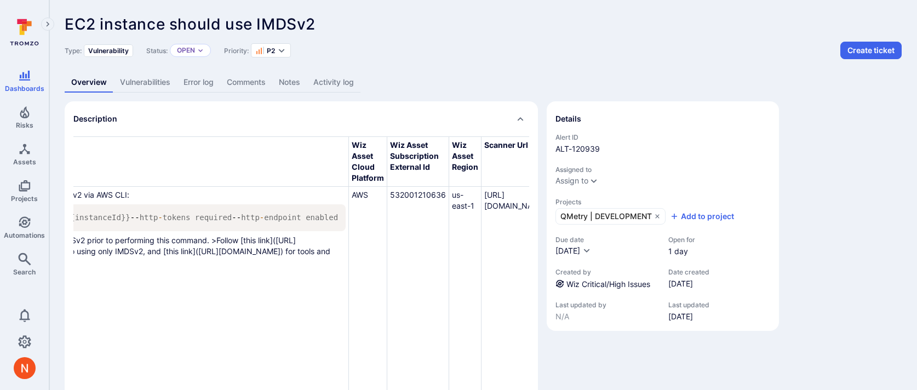
click at [147, 82] on link "Vulnerabilities" at bounding box center [145, 82] width 64 height 20
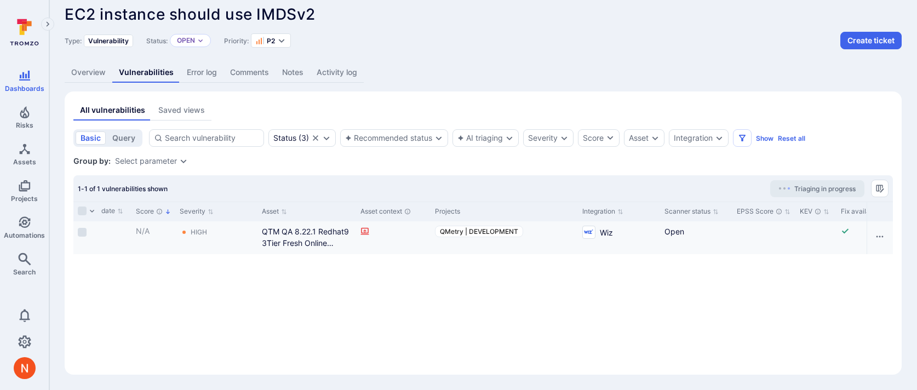
scroll to position [0, 568]
click at [313, 228] on link "QTM QA 8.22.1 Redhat9 3Tier Fresh Online Reports" at bounding box center [303, 243] width 87 height 32
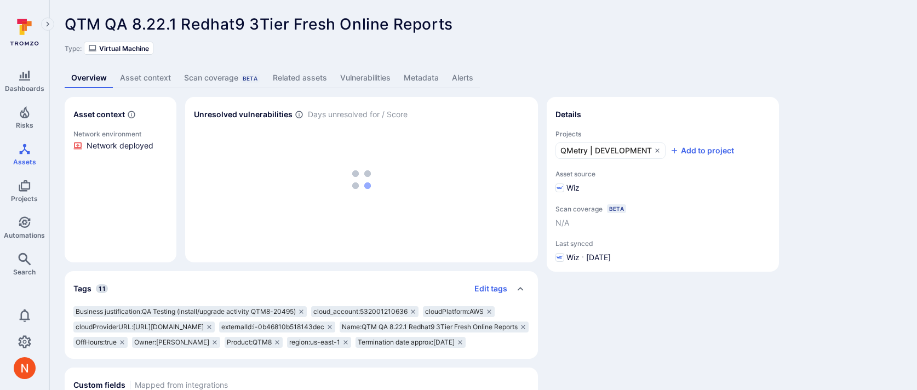
click at [416, 78] on link "Metadata" at bounding box center [421, 78] width 48 height 20
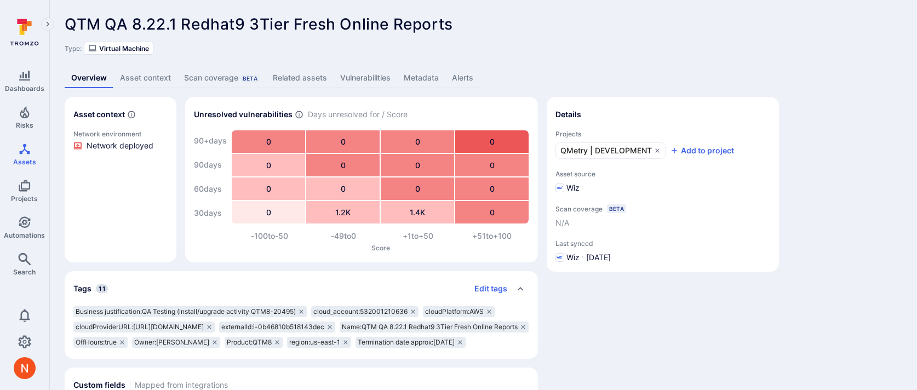
click at [418, 75] on link "Metadata" at bounding box center [421, 78] width 48 height 20
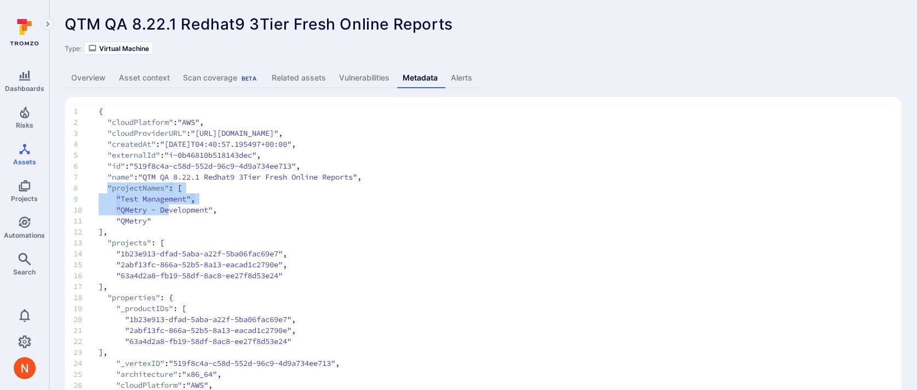
drag, startPoint x: 108, startPoint y: 187, endPoint x: 174, endPoint y: 204, distance: 67.3
click at [174, 204] on span ""QMetry - Development"" at bounding box center [164, 209] width 96 height 11
drag, startPoint x: 116, startPoint y: 208, endPoint x: 239, endPoint y: 208, distance: 123.2
click at [239, 208] on span "10 "QMetry - Development" ," at bounding box center [482, 209] width 819 height 11
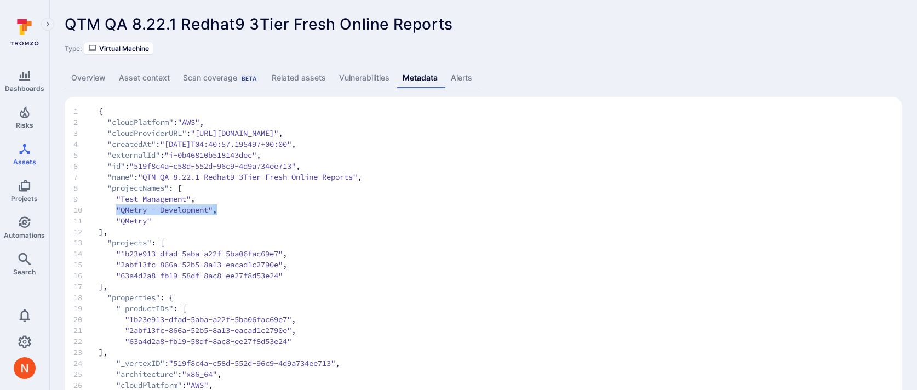
copy span ""QMetry - Development" ,"
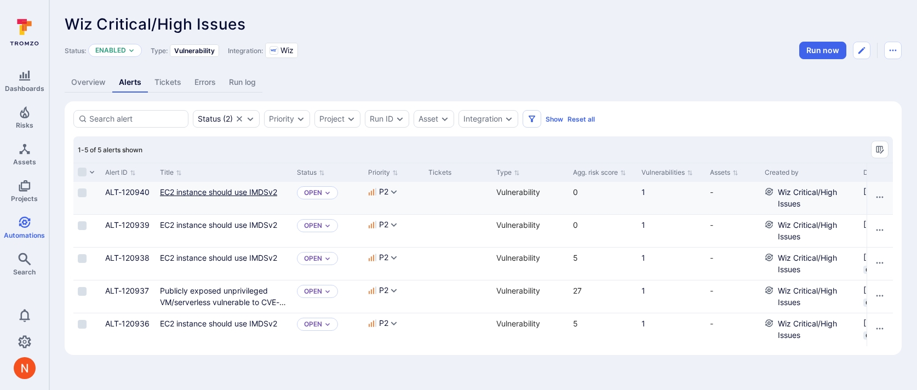
click at [230, 191] on link "EC2 instance should use IMDSv2" at bounding box center [218, 191] width 117 height 9
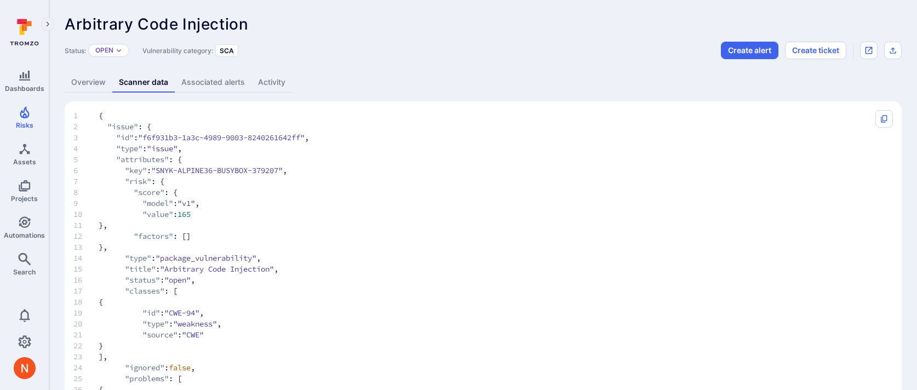
scroll to position [692, 0]
